Goal: Transaction & Acquisition: Purchase product/service

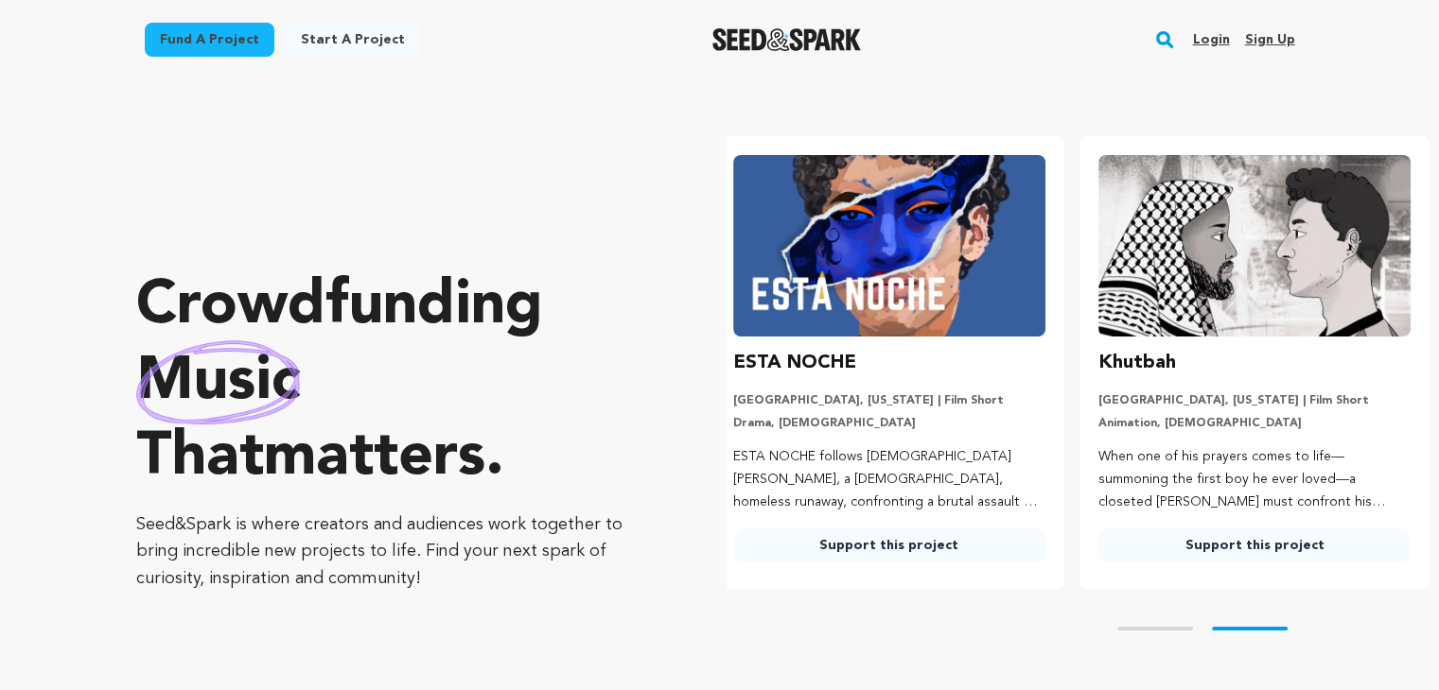
scroll to position [0, 379]
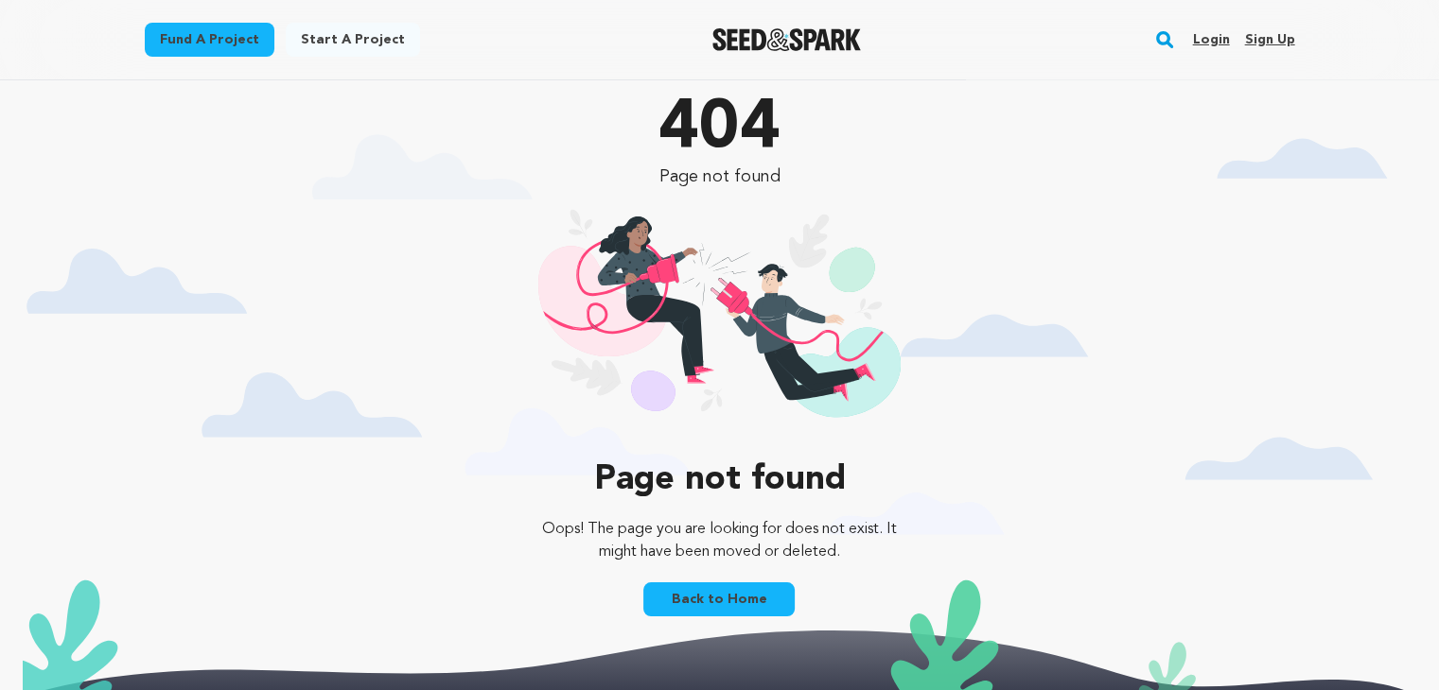
click at [1169, 41] on rect "button" at bounding box center [1164, 39] width 23 height 23
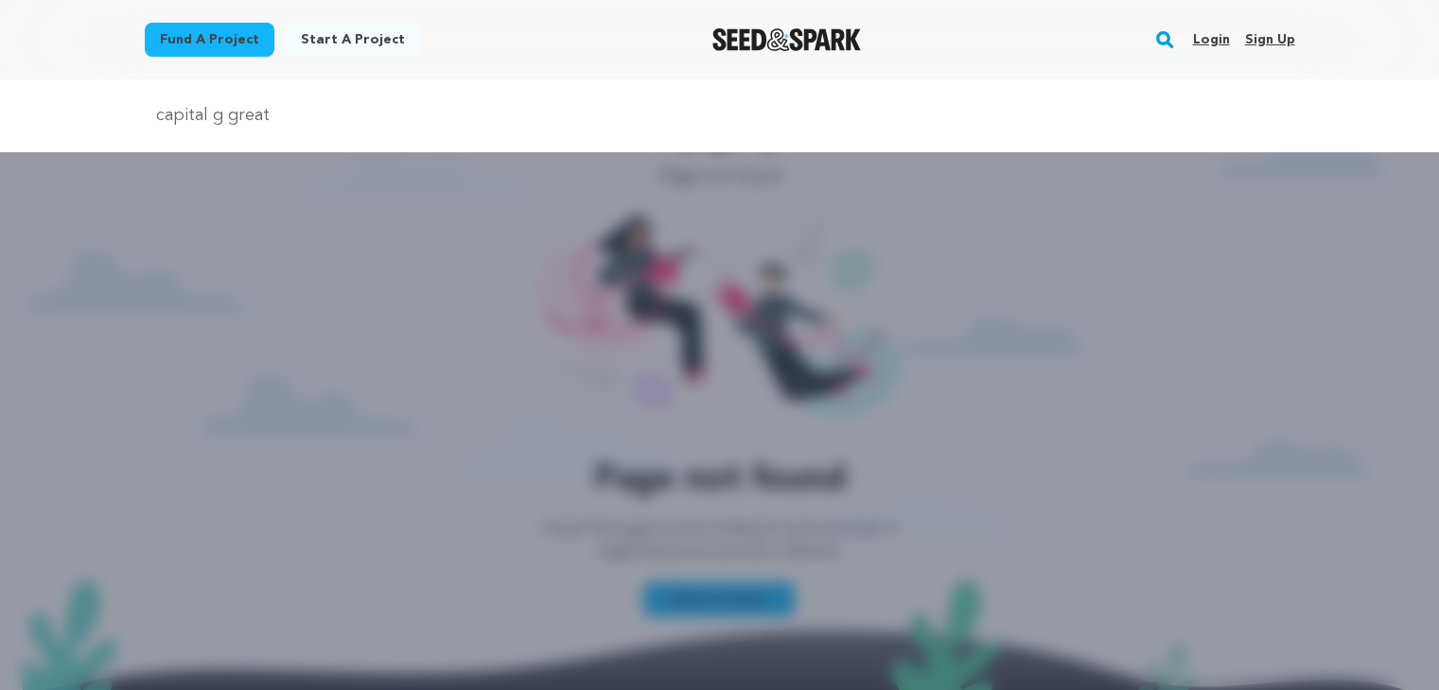
type input "capital g great"
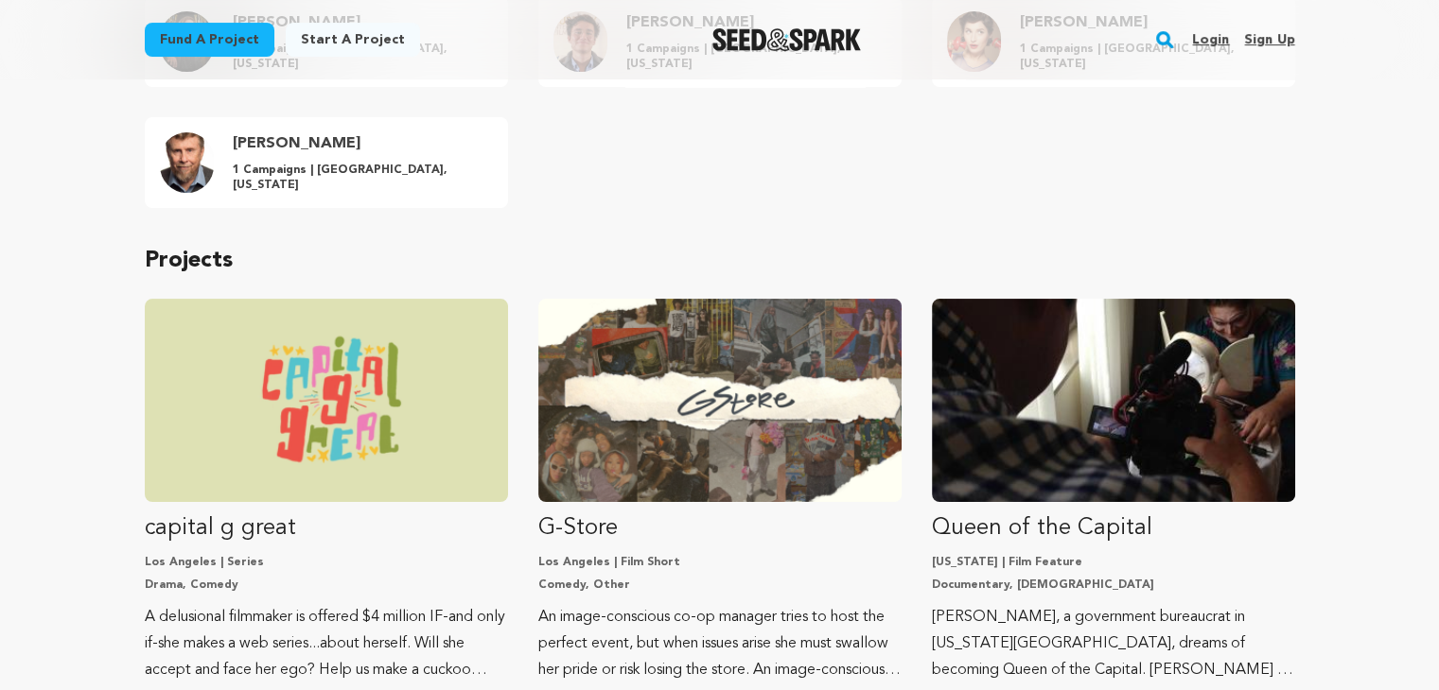
scroll to position [309, 0]
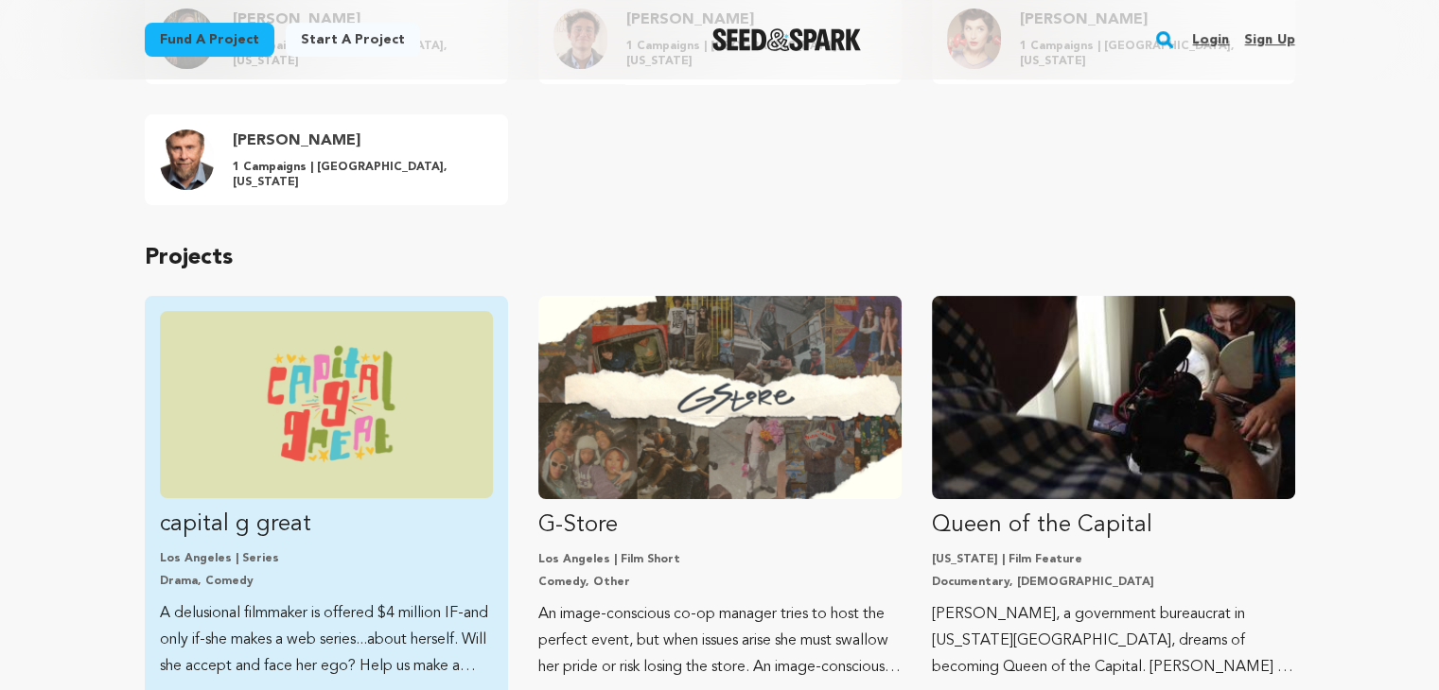
click at [314, 421] on img "Fund capital g great" at bounding box center [326, 404] width 333 height 187
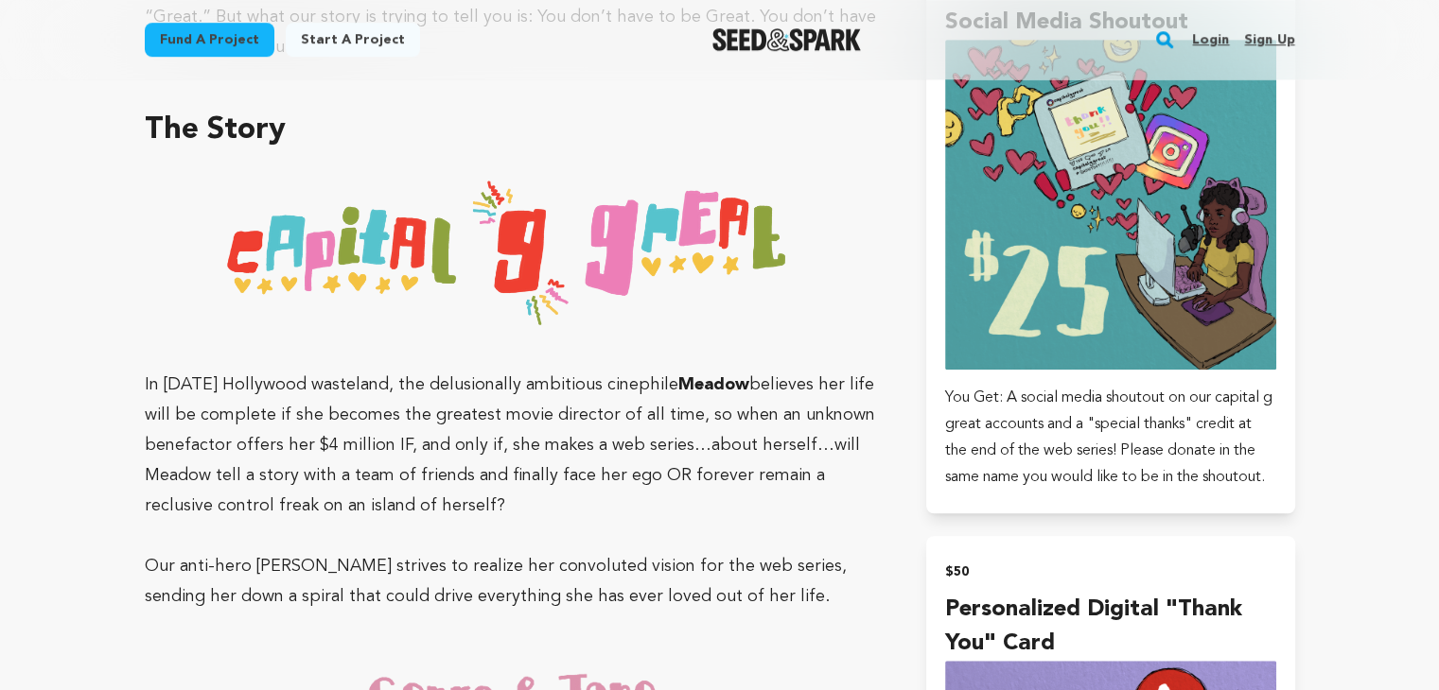
scroll to position [1341, 0]
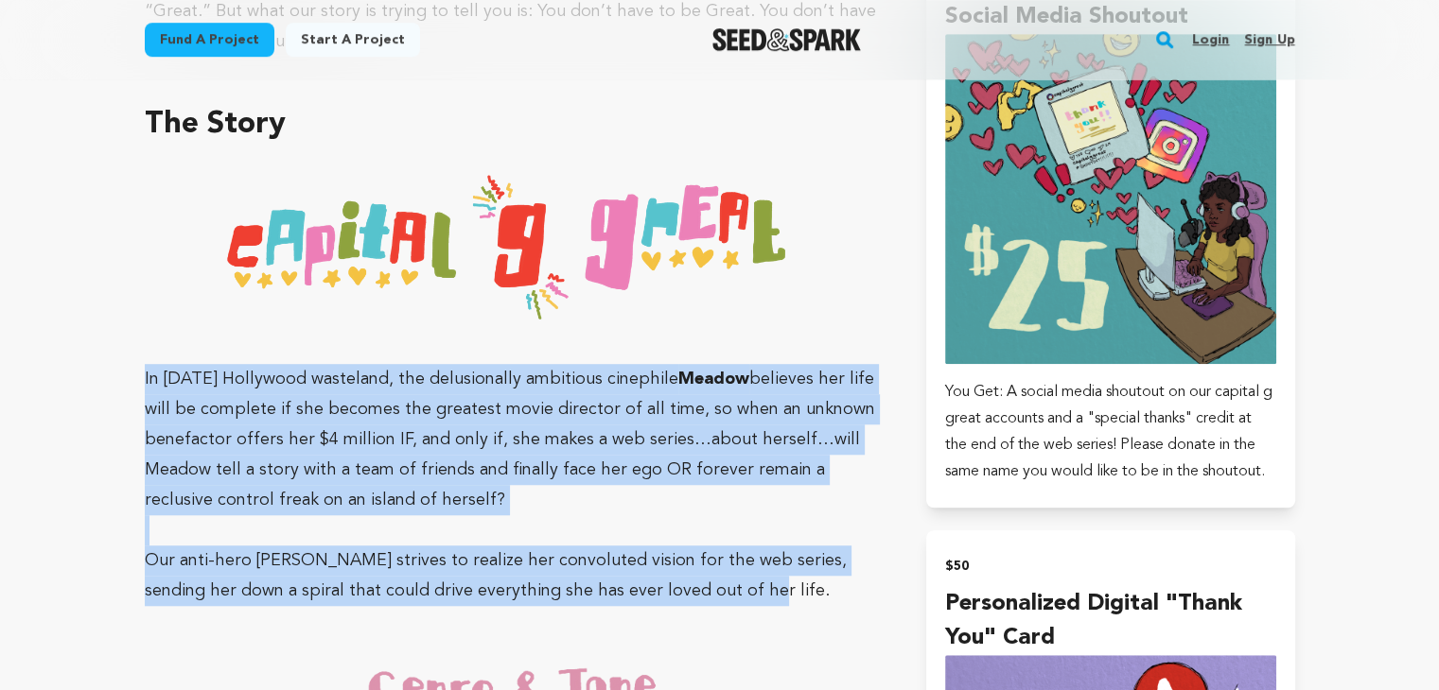
drag, startPoint x: 142, startPoint y: 376, endPoint x: 724, endPoint y: 586, distance: 618.8
copy div "In today's Hollywood wasteland, the delusionally ambitious cinephile Meadow bel…"
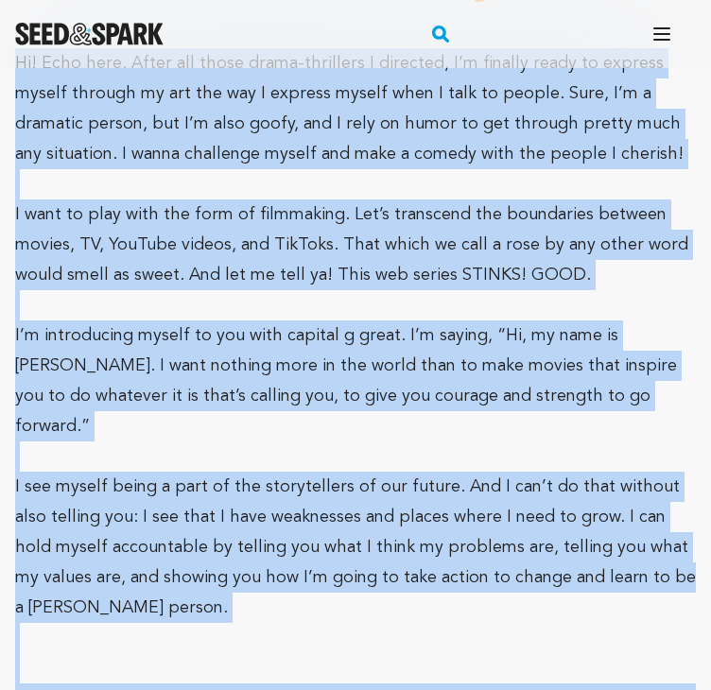
scroll to position [3443, 0]
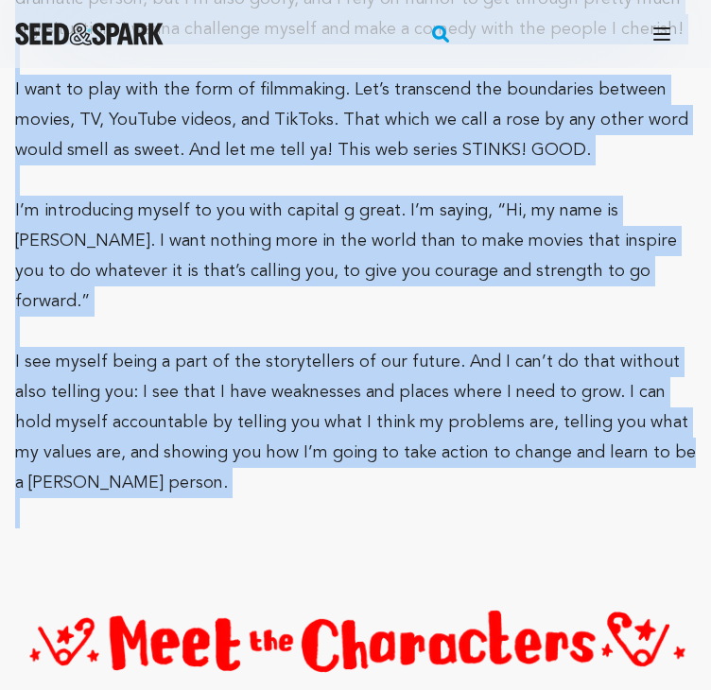
drag, startPoint x: 15, startPoint y: 201, endPoint x: 517, endPoint y: 444, distance: 557.6
copy div "Hi! Echo here. After all those drama-thrillers I directed, I’m finally ready to…"
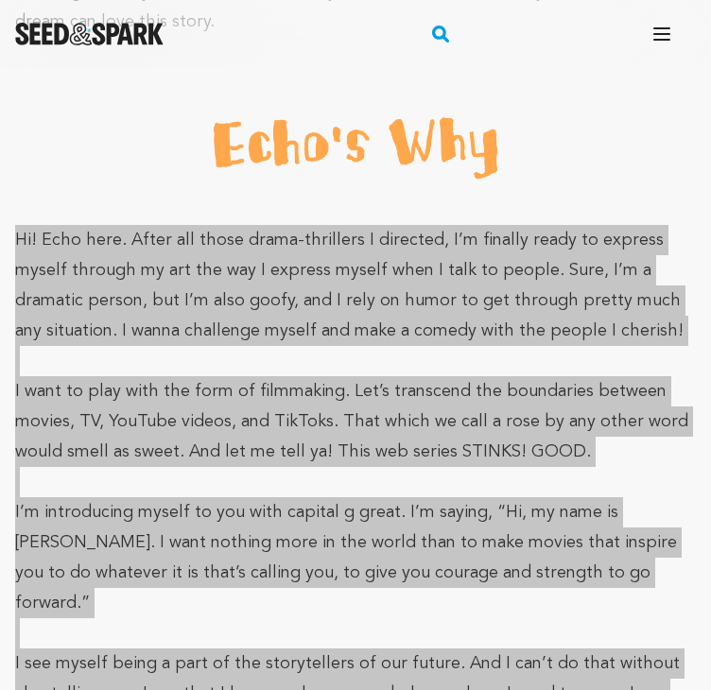
scroll to position [3138, 0]
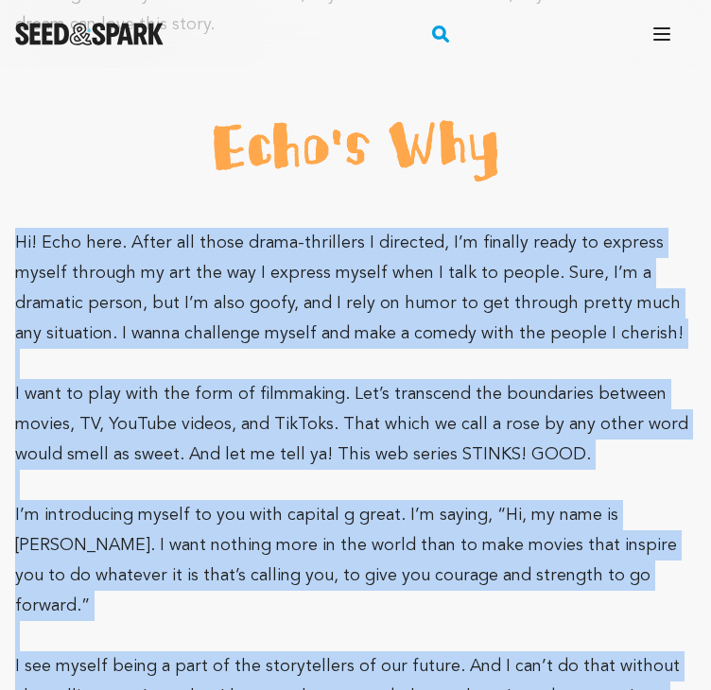
click at [84, 307] on span "Hi! Echo here. After all those drama-thrillers I directed, I’m finally ready to…" at bounding box center [349, 289] width 669 height 108
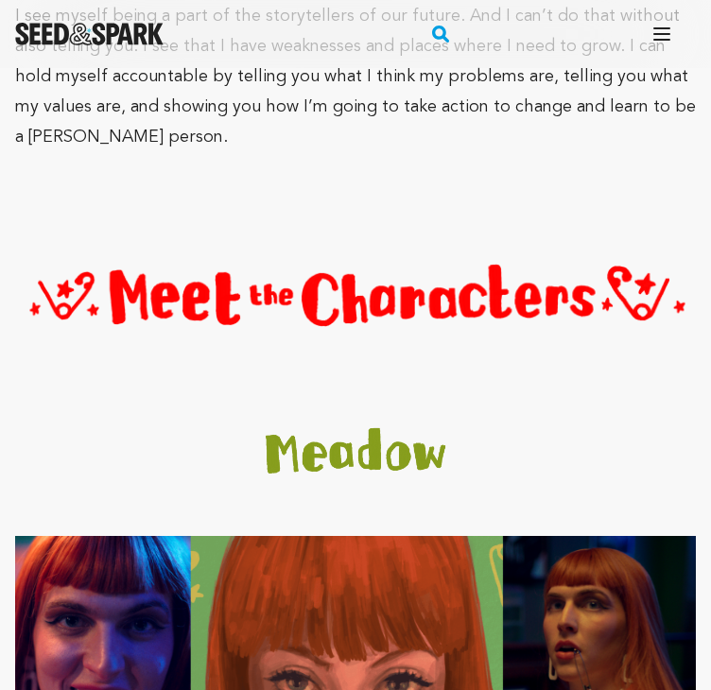
scroll to position [3788, 0]
